Goal: Find specific page/section: Find specific page/section

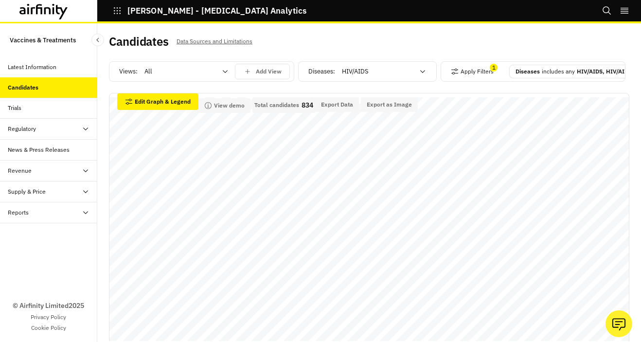
scroll to position [166, 0]
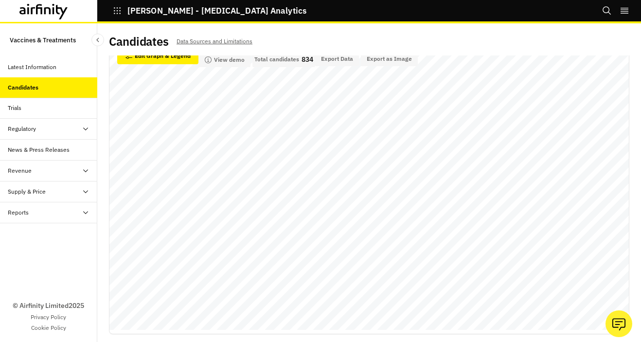
click at [26, 216] on div "Reports" at bounding box center [18, 212] width 21 height 9
click at [36, 232] on div "Reports" at bounding box center [57, 233] width 82 height 9
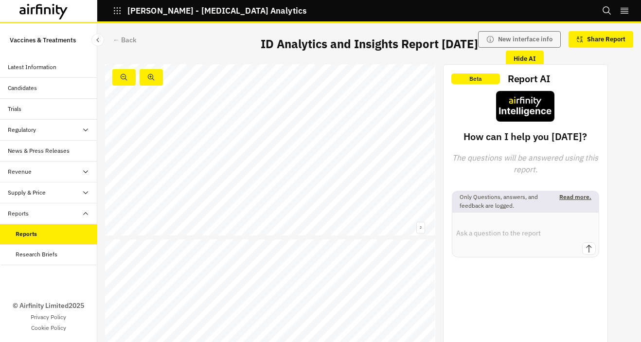
scroll to position [212, 0]
click at [174, 167] on link at bounding box center [155, 167] width 54 height 4
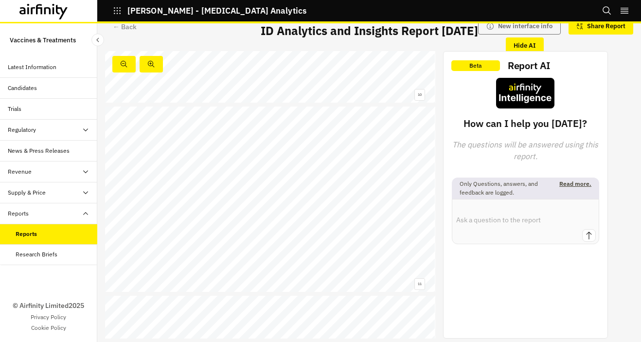
scroll to position [1843, 0]
